Goal: Transaction & Acquisition: Book appointment/travel/reservation

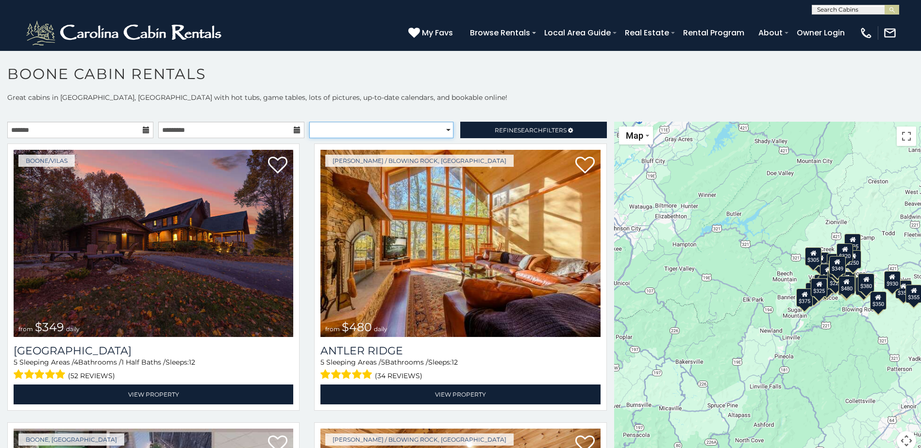
click at [443, 131] on select "**********" at bounding box center [381, 130] width 144 height 17
select select "**********"
click at [309, 122] on select "**********" at bounding box center [381, 130] width 144 height 17
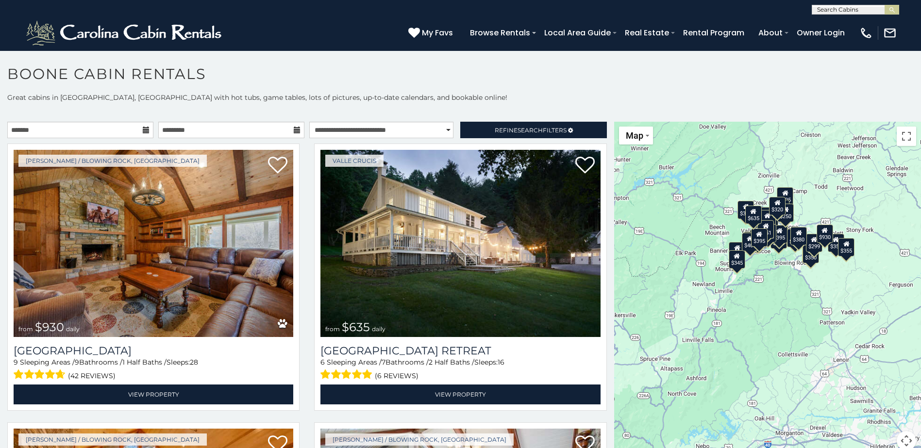
drag, startPoint x: 736, startPoint y: 316, endPoint x: 669, endPoint y: 270, distance: 81.3
click at [669, 270] on div "$930 $635 $480 $675 $525 $349 $355 $315 $375 $365 $410 $485 $395 $345 $565 $460…" at bounding box center [767, 292] width 307 height 341
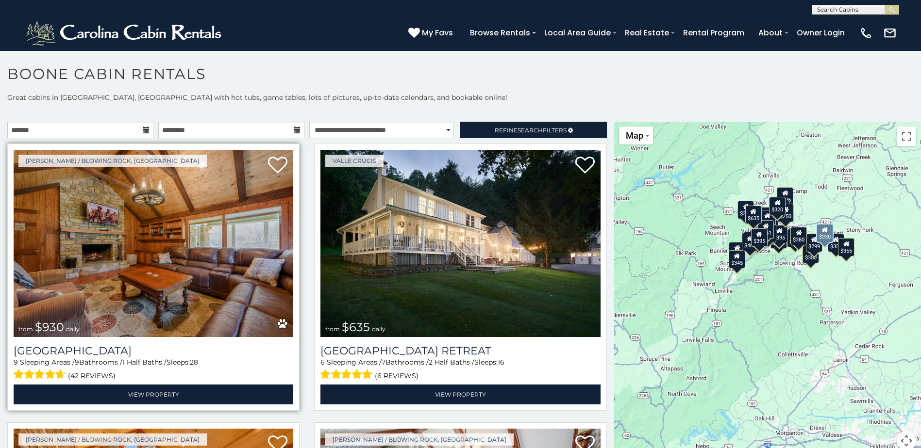
click at [228, 214] on img at bounding box center [154, 243] width 280 height 187
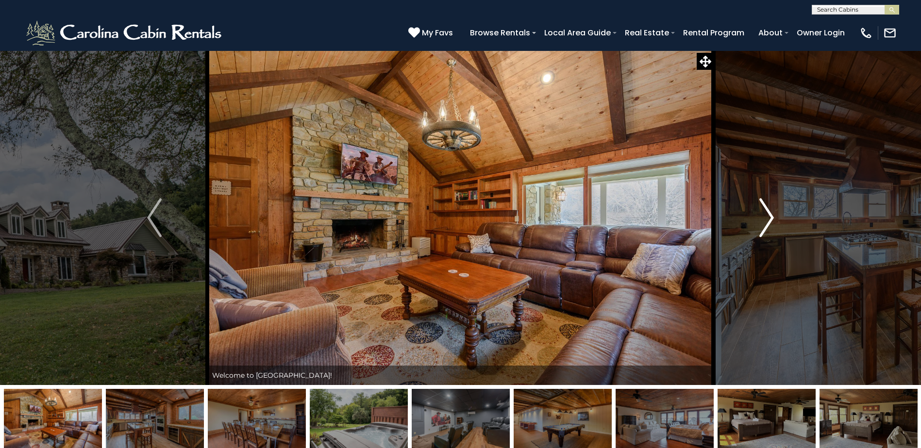
click at [770, 215] on img "Next" at bounding box center [766, 218] width 15 height 39
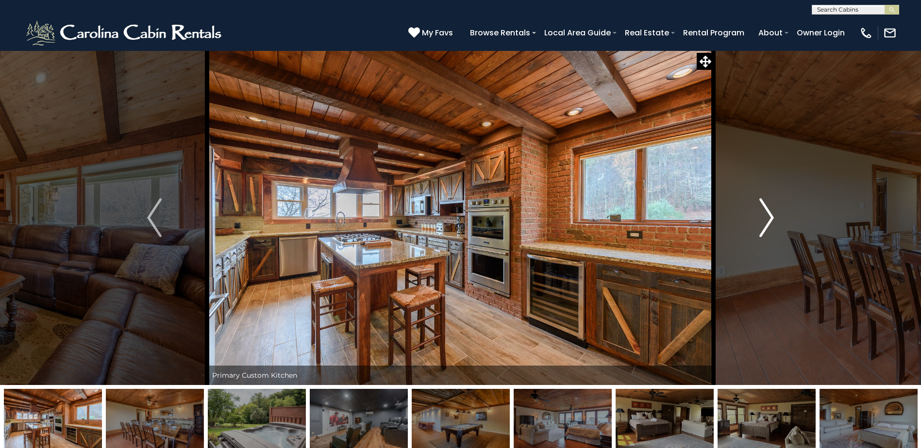
click at [770, 215] on img "Next" at bounding box center [766, 218] width 15 height 39
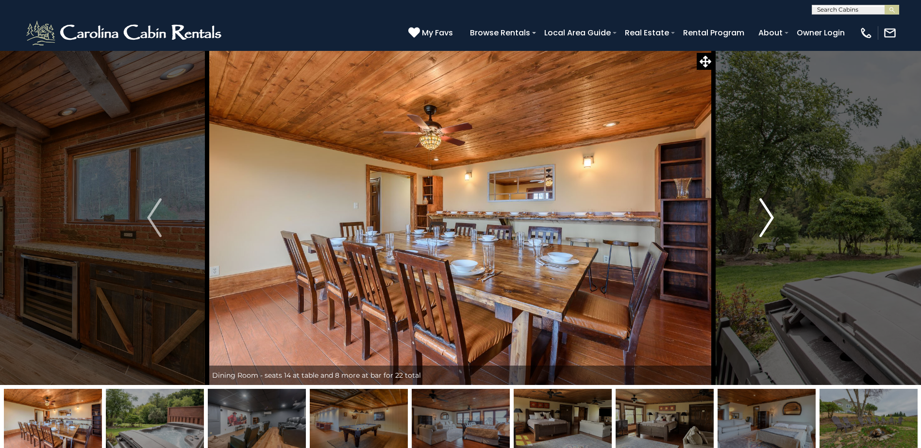
click at [770, 215] on img "Next" at bounding box center [766, 218] width 15 height 39
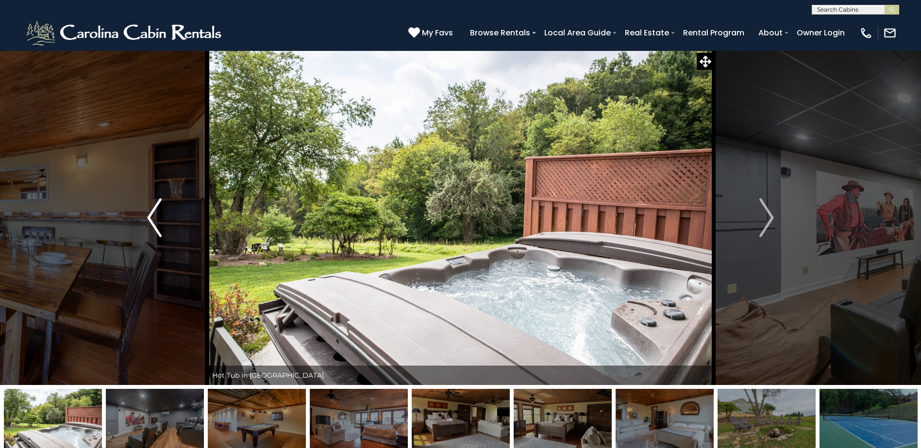
click at [143, 209] on button "Previous" at bounding box center [154, 217] width 106 height 335
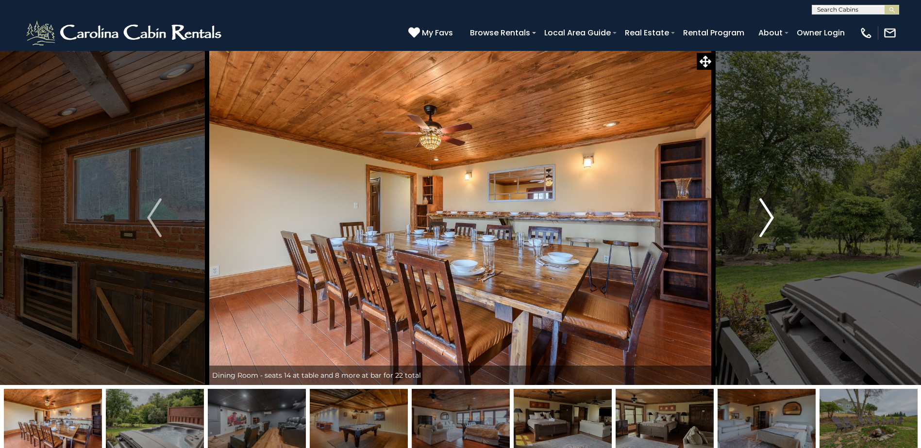
click at [767, 214] on img "Next" at bounding box center [766, 218] width 15 height 39
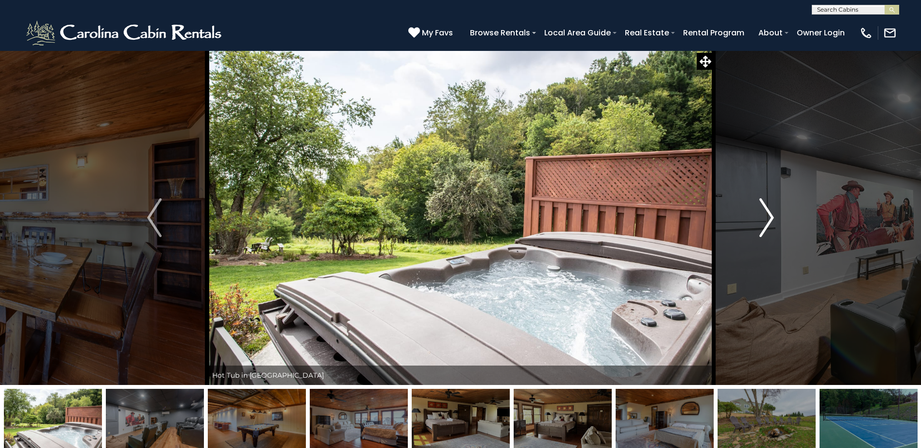
click at [767, 214] on img "Next" at bounding box center [766, 218] width 15 height 39
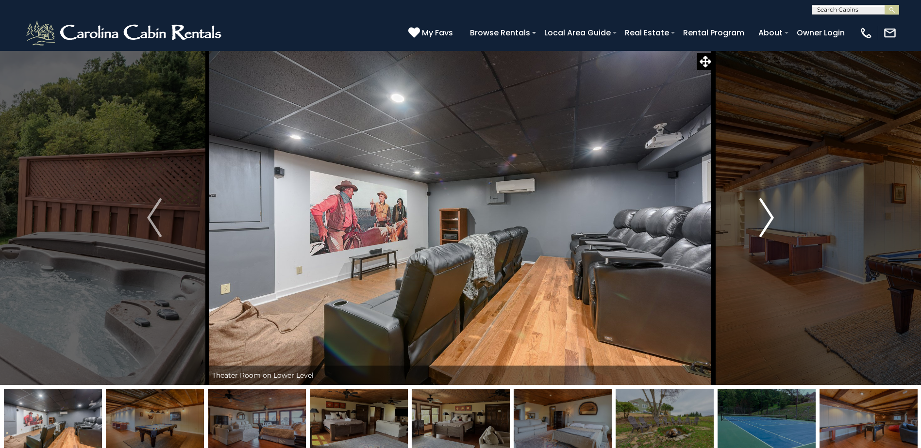
click at [767, 214] on img "Next" at bounding box center [766, 218] width 15 height 39
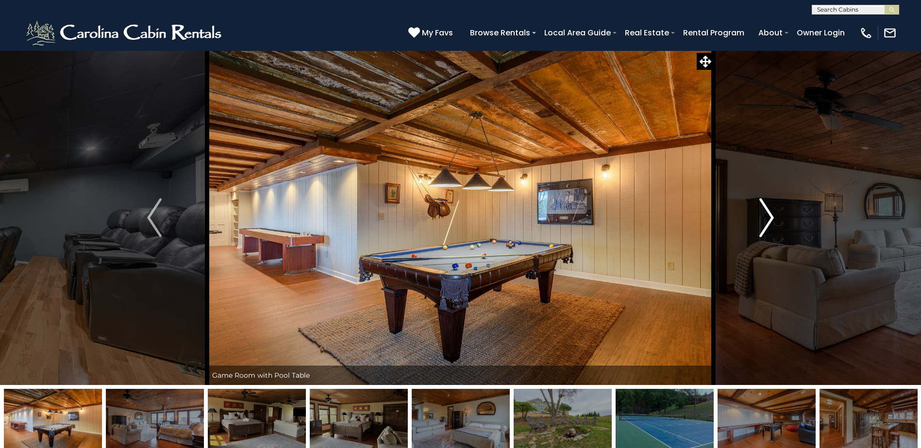
click at [767, 214] on img "Next" at bounding box center [766, 218] width 15 height 39
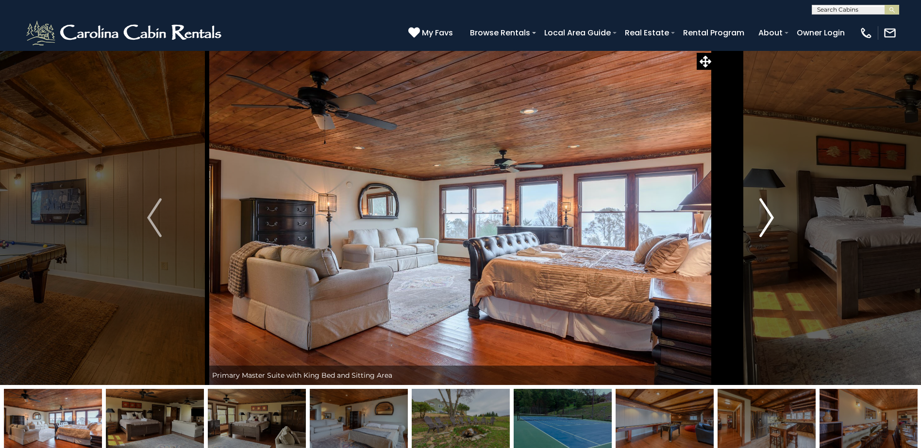
click at [767, 214] on img "Next" at bounding box center [766, 218] width 15 height 39
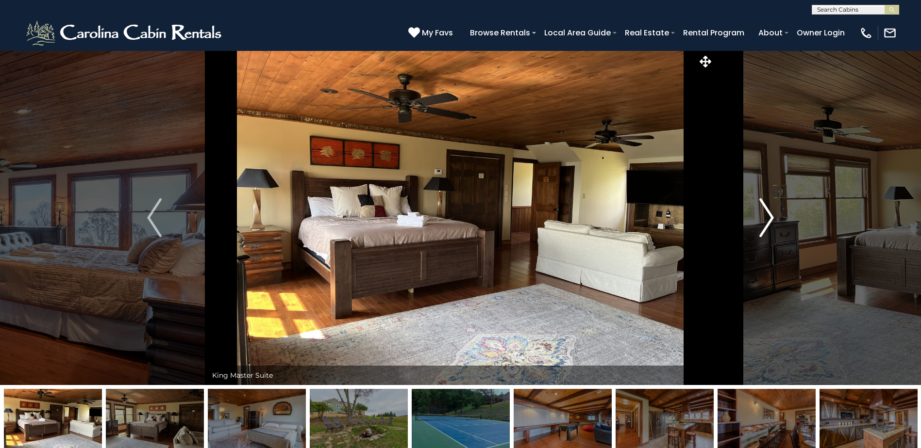
click at [767, 214] on img "Next" at bounding box center [766, 218] width 15 height 39
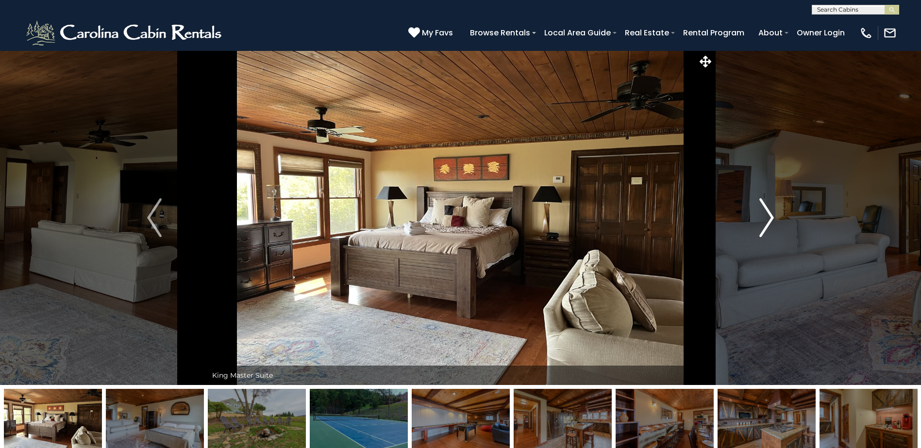
click at [767, 214] on img "Next" at bounding box center [766, 218] width 15 height 39
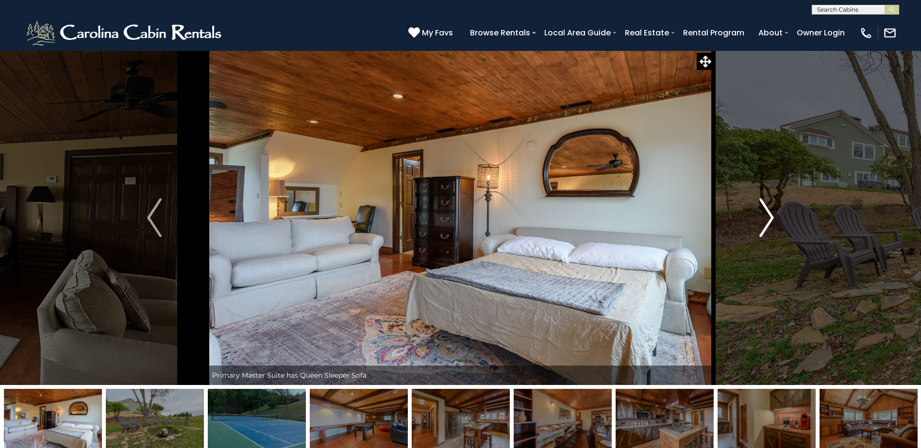
click at [767, 214] on img "Next" at bounding box center [766, 218] width 15 height 39
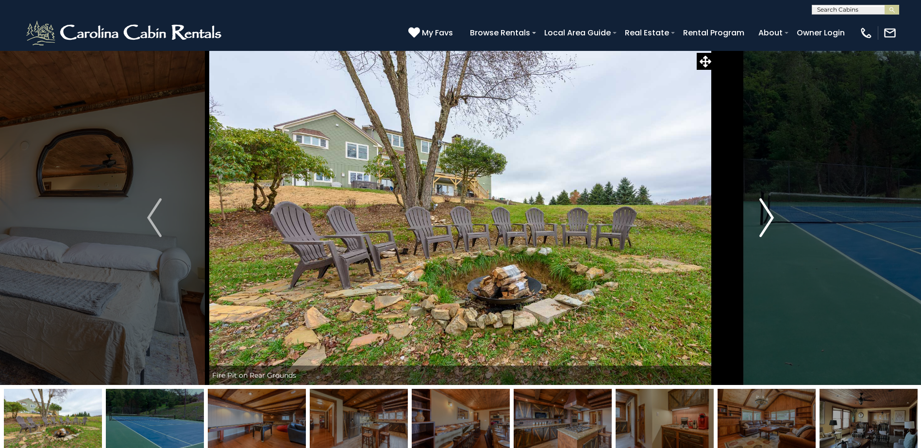
click at [767, 214] on img "Next" at bounding box center [766, 218] width 15 height 39
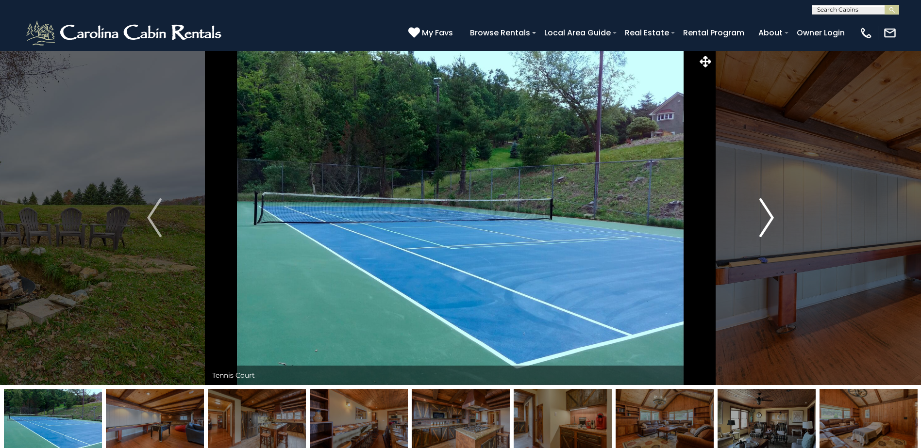
click at [767, 214] on img "Next" at bounding box center [766, 218] width 15 height 39
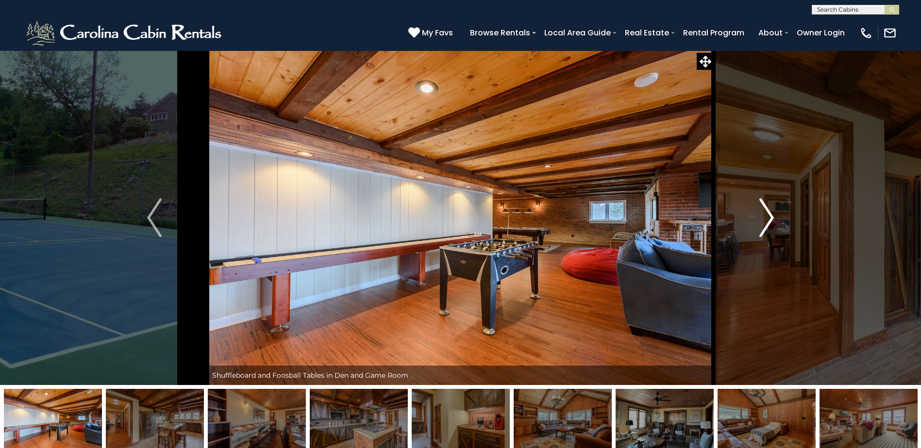
click at [767, 214] on img "Next" at bounding box center [766, 218] width 15 height 39
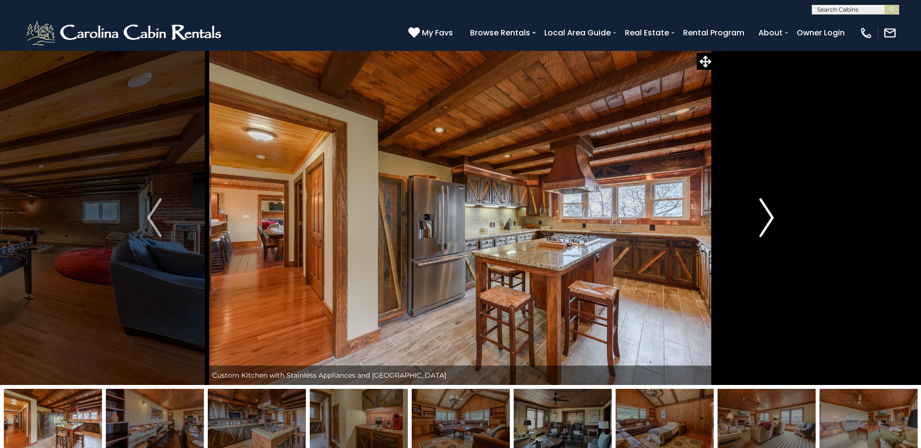
click at [767, 214] on img "Next" at bounding box center [766, 218] width 15 height 39
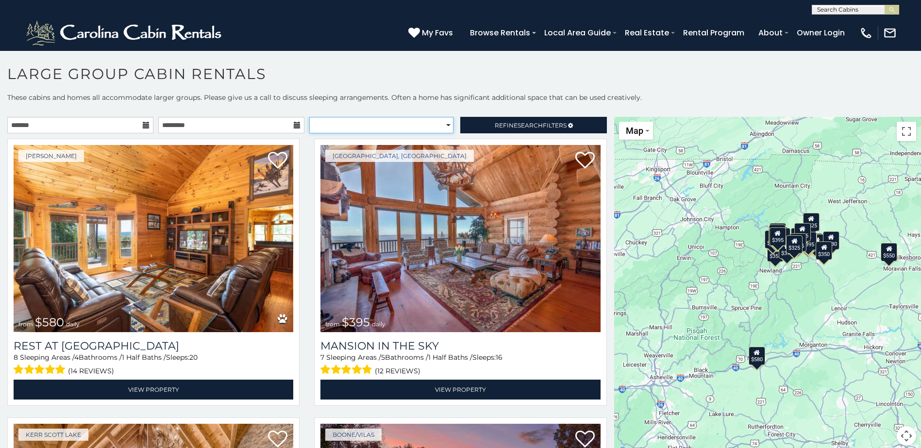
click at [443, 125] on select "**********" at bounding box center [381, 125] width 144 height 17
select select "**********"
click at [309, 117] on select "**********" at bounding box center [381, 125] width 144 height 17
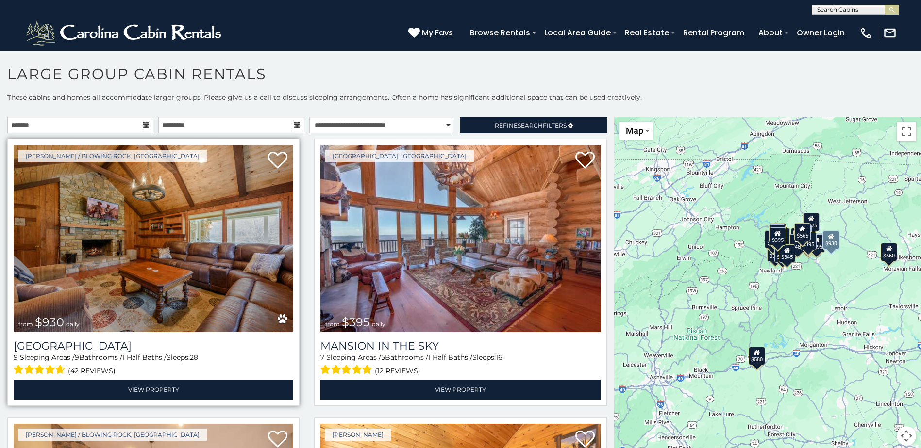
click at [186, 237] on img at bounding box center [154, 238] width 280 height 187
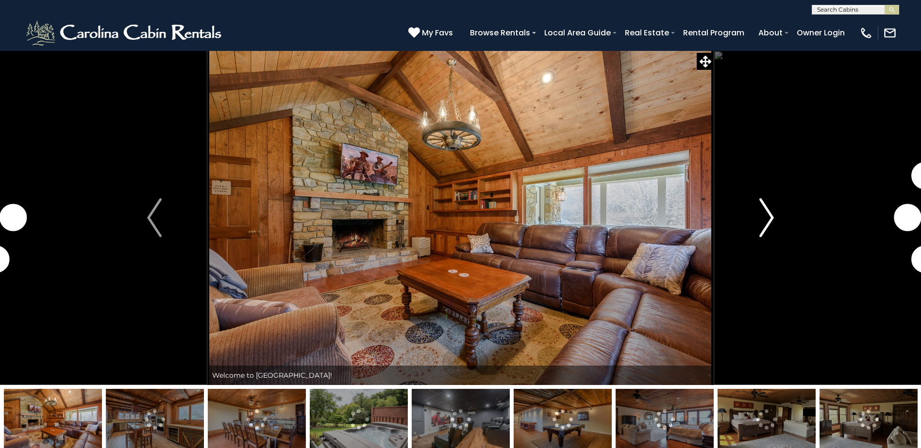
click at [763, 221] on img "Next" at bounding box center [766, 218] width 15 height 39
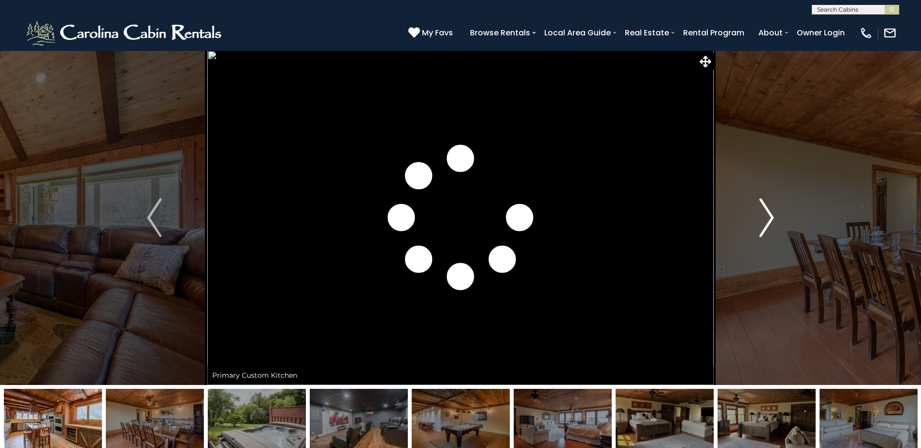
click at [763, 221] on img "Next" at bounding box center [766, 218] width 15 height 39
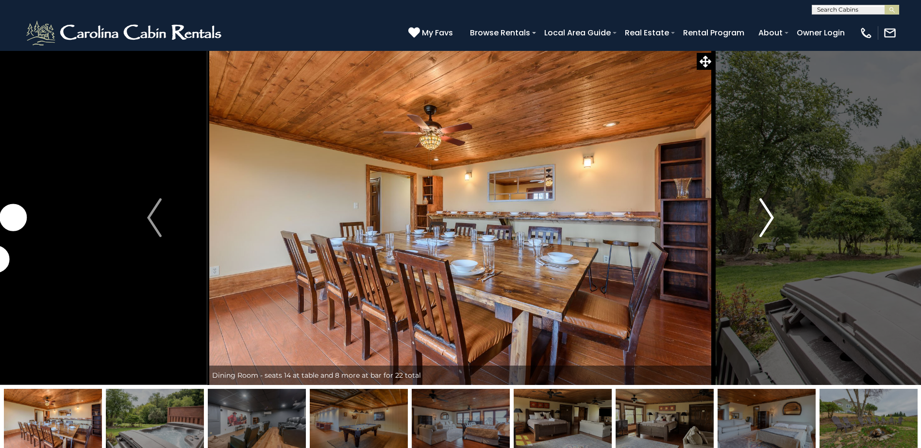
click at [763, 221] on img "Next" at bounding box center [766, 218] width 15 height 39
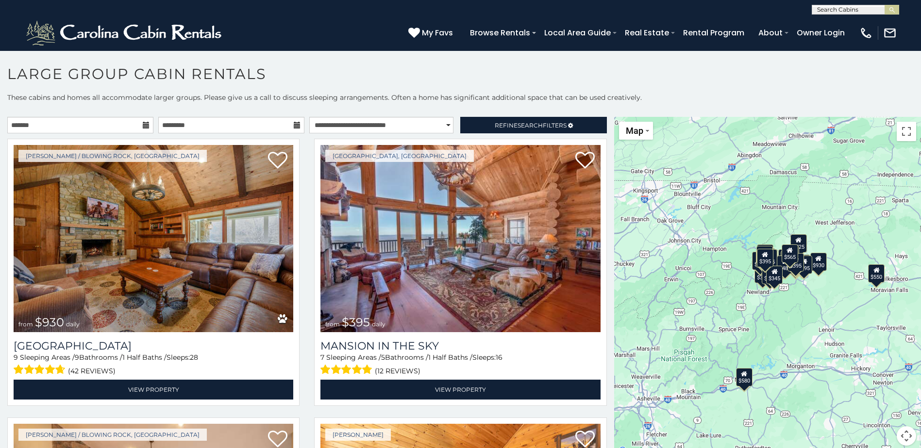
scroll to position [5, 0]
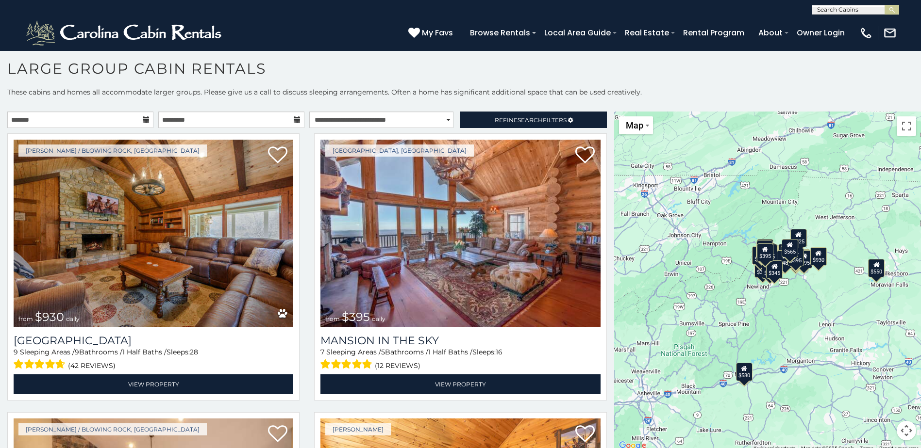
click at [499, 71] on h1 "Large Group Cabin Rentals" at bounding box center [460, 74] width 921 height 28
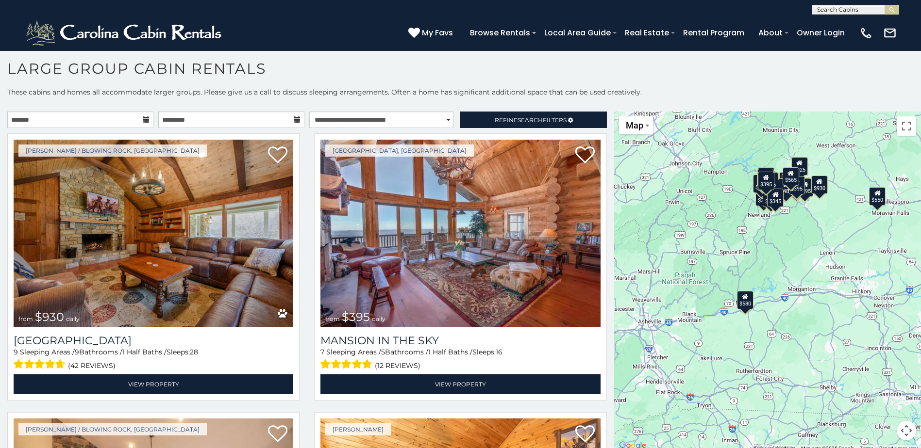
drag, startPoint x: 827, startPoint y: 232, endPoint x: 827, endPoint y: 165, distance: 66.0
click at [827, 159] on div "$930 $395 $315 $580 $535 $545 $460 $480 $675 $550 $410 $230 $525 $430 $349 $400…" at bounding box center [767, 282] width 307 height 341
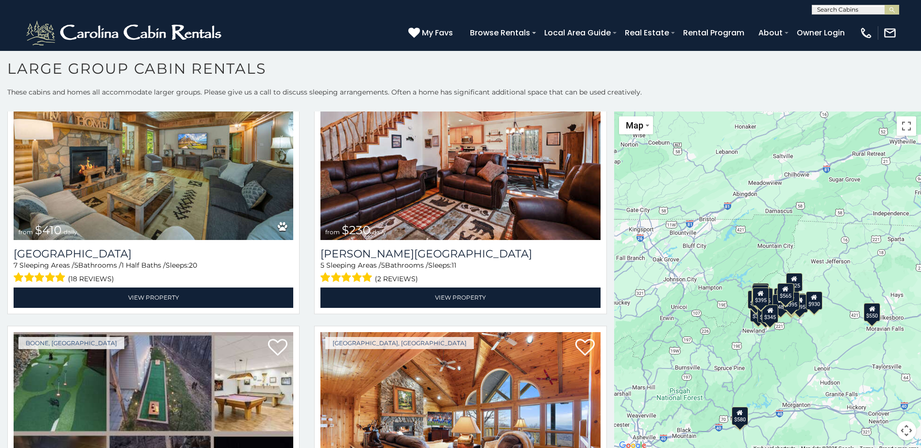
scroll to position [0, 0]
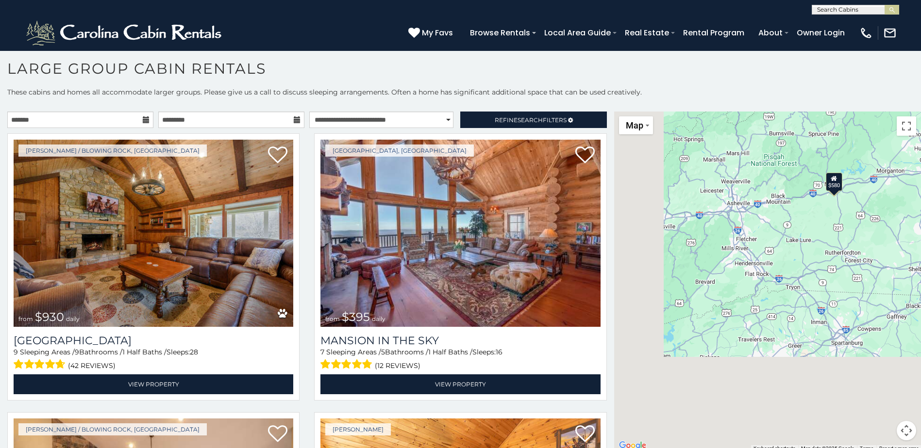
drag, startPoint x: 610, startPoint y: 135, endPoint x: 701, endPoint y: 11, distance: 153.5
click at [701, 45] on body "**********" at bounding box center [460, 246] width 921 height 403
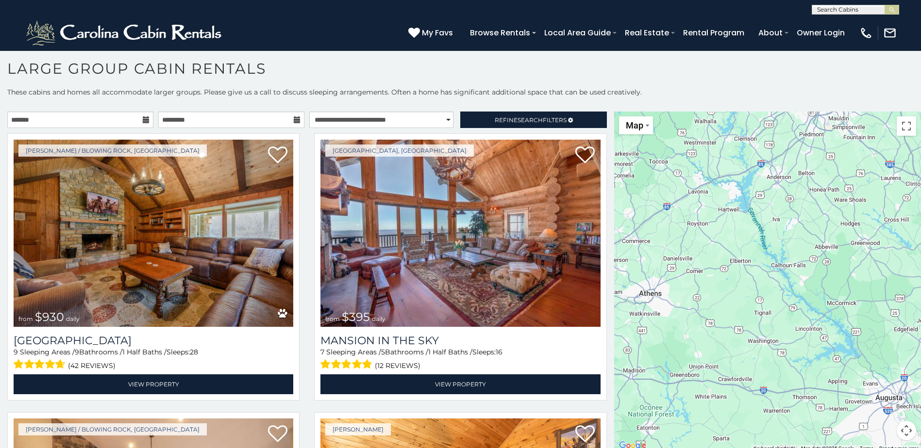
drag, startPoint x: 730, startPoint y: 214, endPoint x: 636, endPoint y: 399, distance: 207.5
click at [636, 399] on div "$930 $395 $315 $580 $535 $545 $460 $480 $675 $550 $410 $230 $525 $430 $349 $400…" at bounding box center [767, 282] width 307 height 341
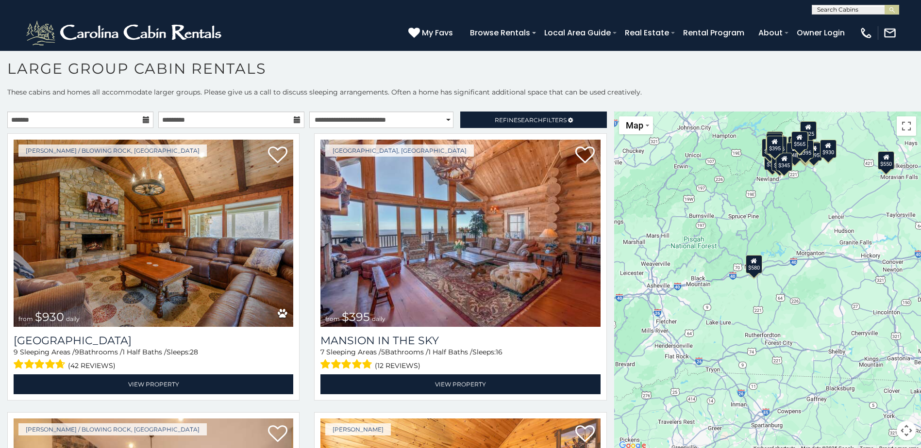
drag, startPoint x: 786, startPoint y: 374, endPoint x: 786, endPoint y: 389, distance: 14.6
click at [786, 389] on div "$930 $395 $315 $580 $535 $545 $460 $480 $675 $550 $410 $230 $525 $430 $349 $400…" at bounding box center [767, 282] width 307 height 341
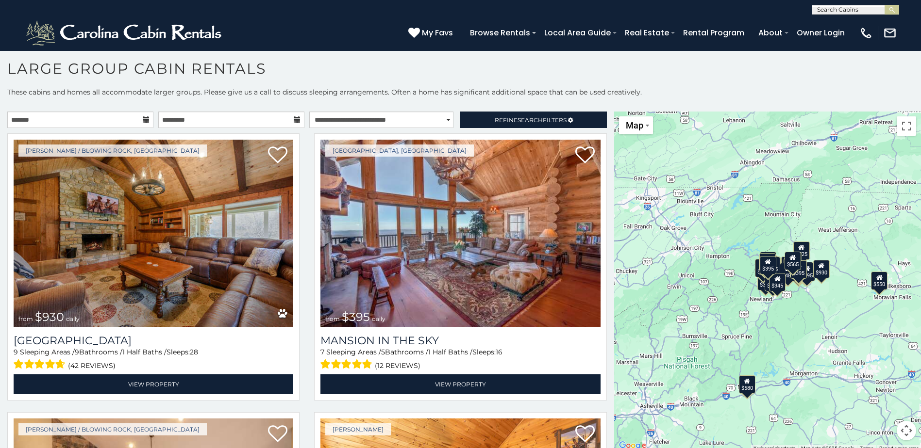
drag, startPoint x: 841, startPoint y: 285, endPoint x: 837, endPoint y: 385, distance: 100.1
click at [835, 390] on div "$930 $395 $315 $580 $535 $545 $460 $480 $675 $550 $410 $230 $525 $430 $349 $400…" at bounding box center [767, 282] width 307 height 341
